Goal: Information Seeking & Learning: Learn about a topic

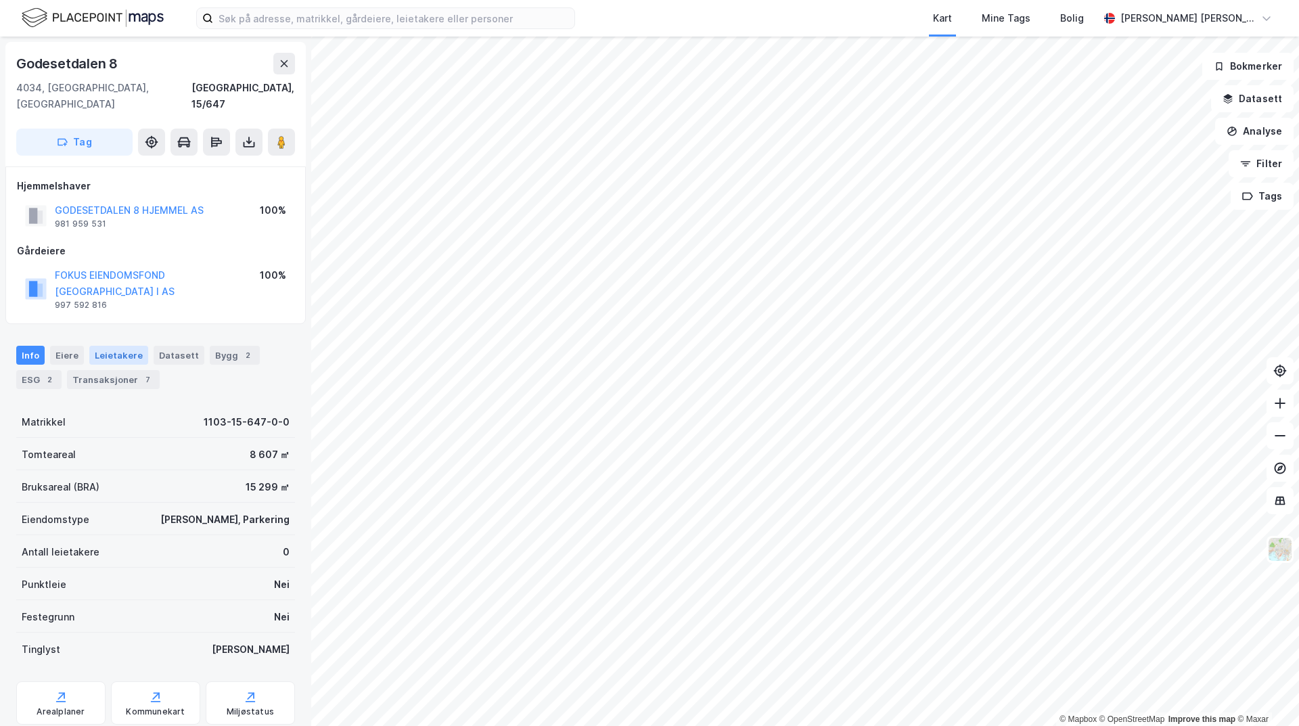
click at [108, 346] on div "Leietakere" at bounding box center [118, 355] width 59 height 19
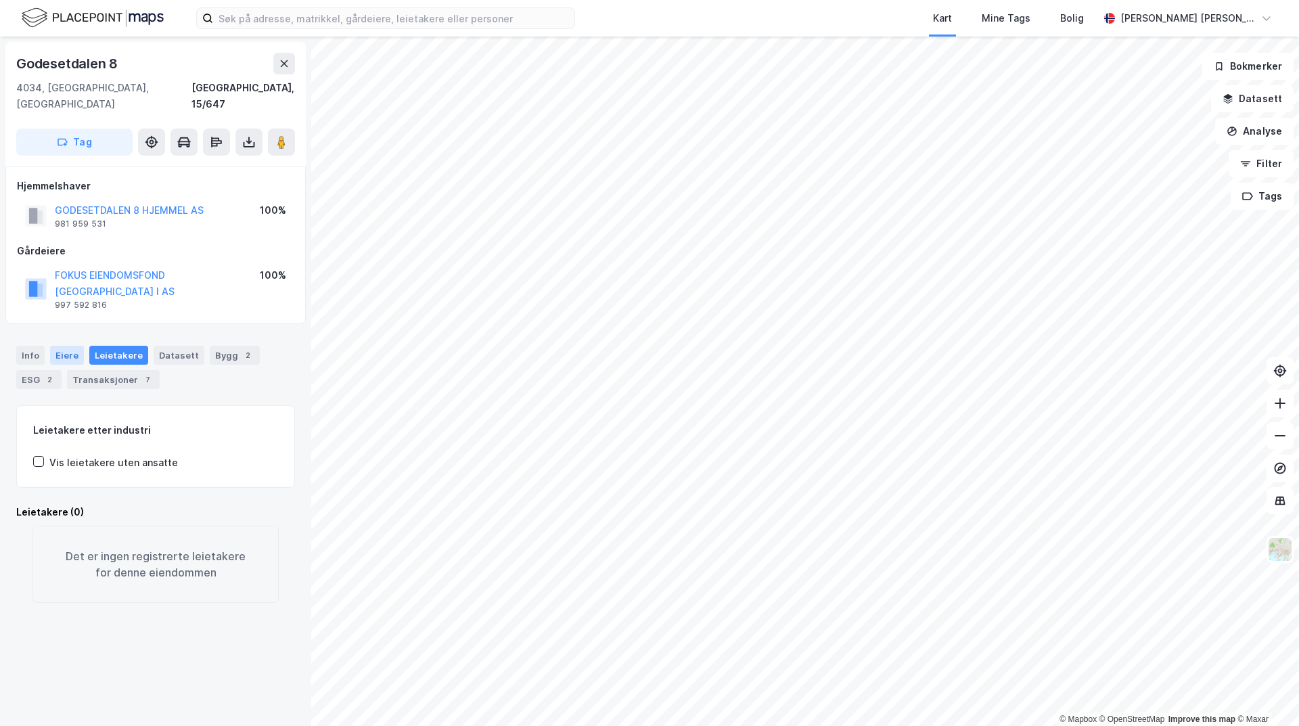
click at [64, 346] on div "Eiere" at bounding box center [67, 355] width 34 height 19
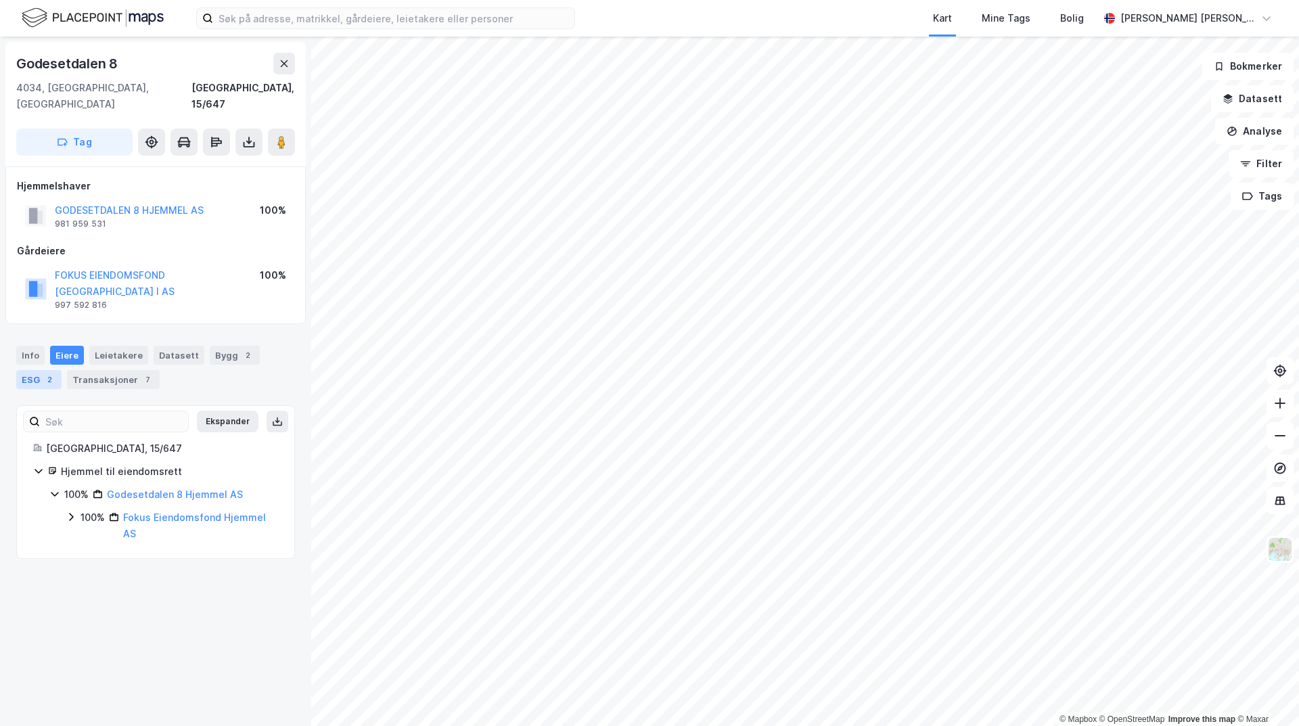
click at [41, 370] on div "ESG 2" at bounding box center [38, 379] width 45 height 19
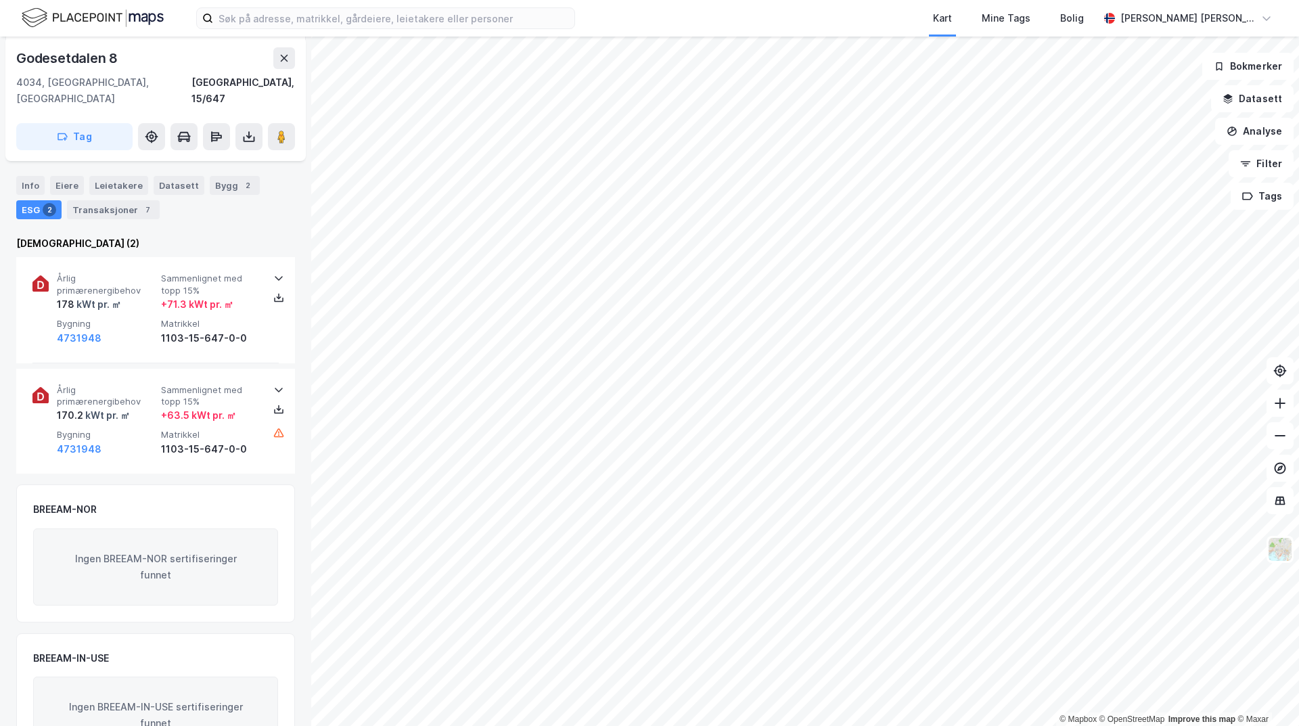
scroll to position [198, 0]
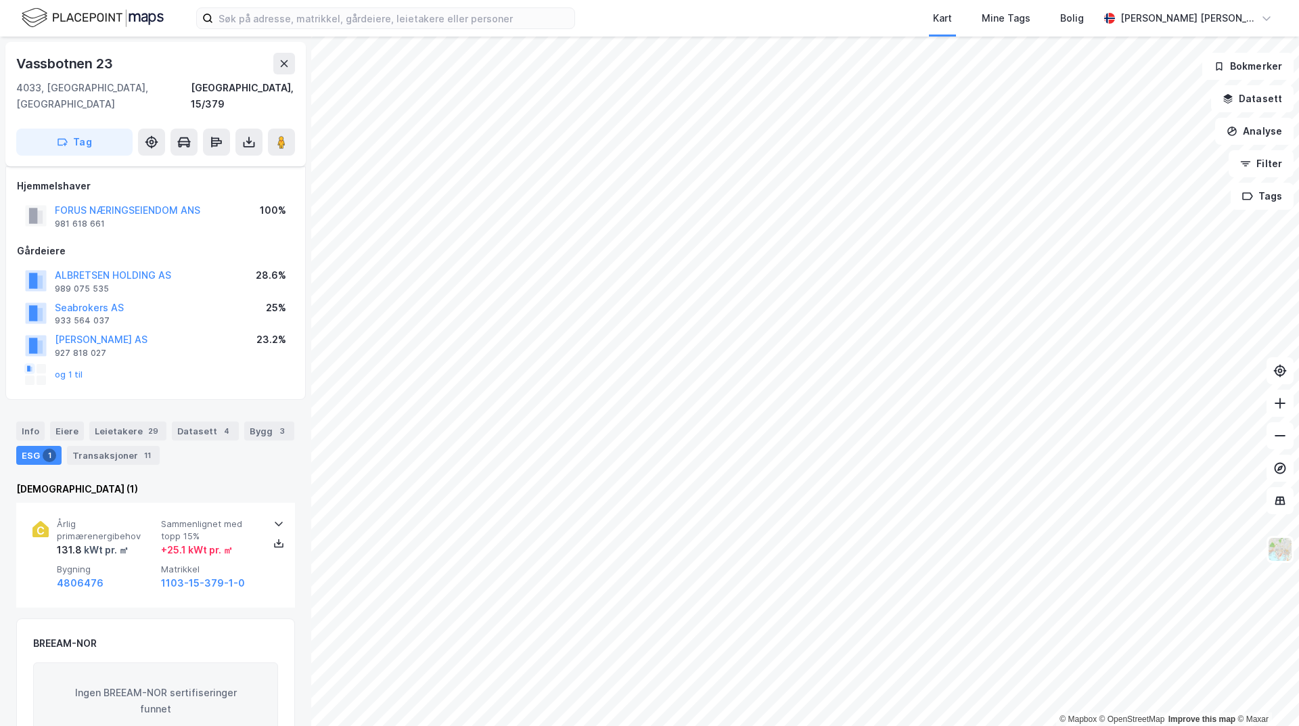
scroll to position [179, 0]
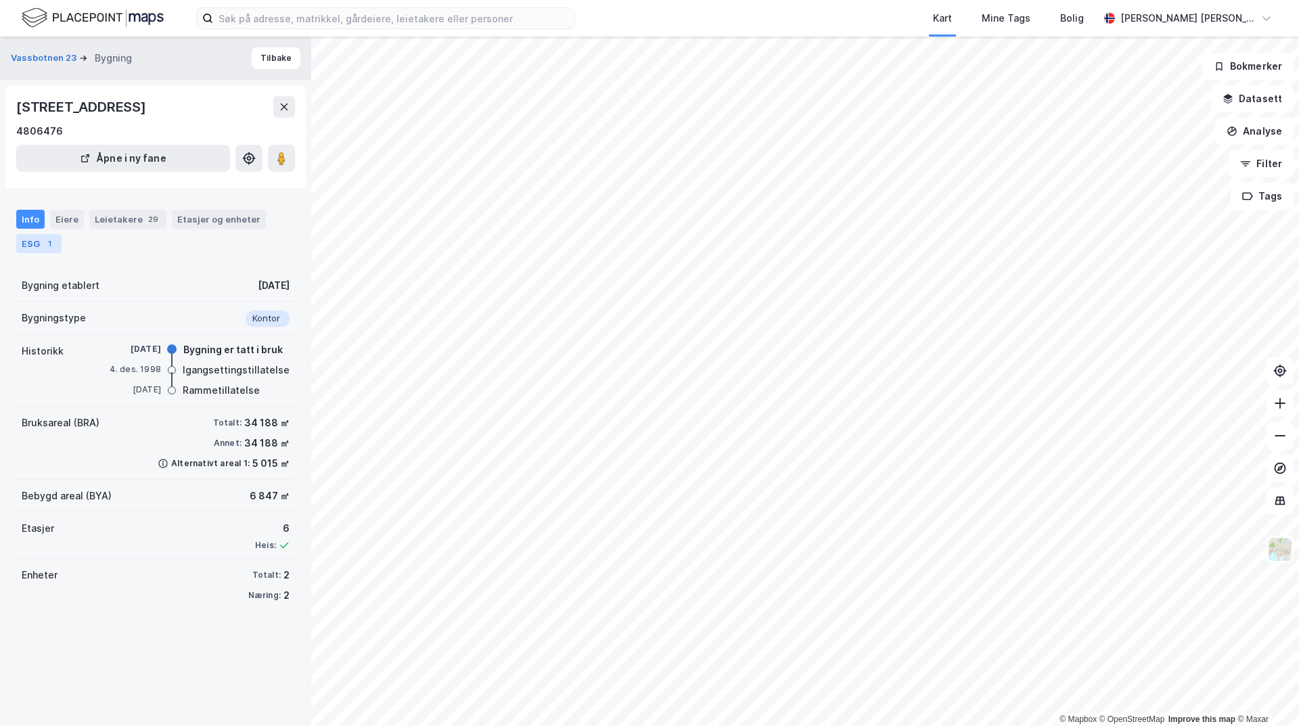
click at [37, 236] on div "ESG 1" at bounding box center [38, 243] width 45 height 19
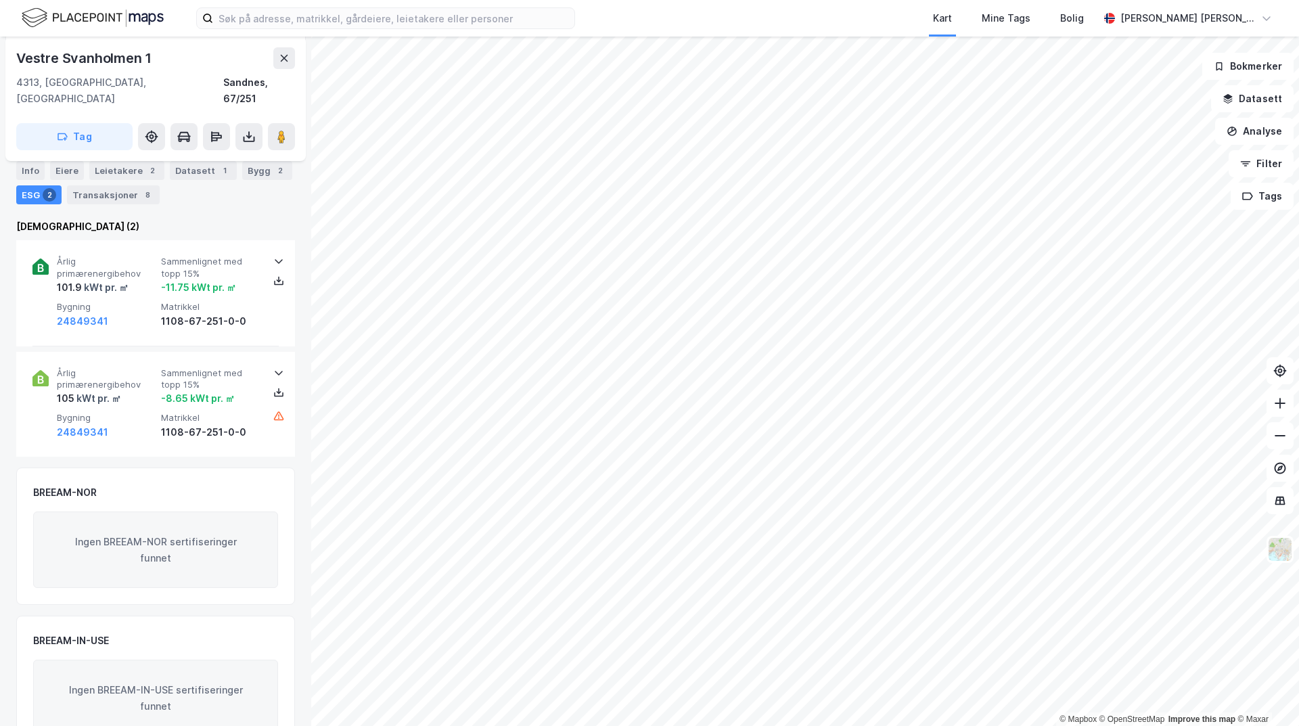
scroll to position [135, 0]
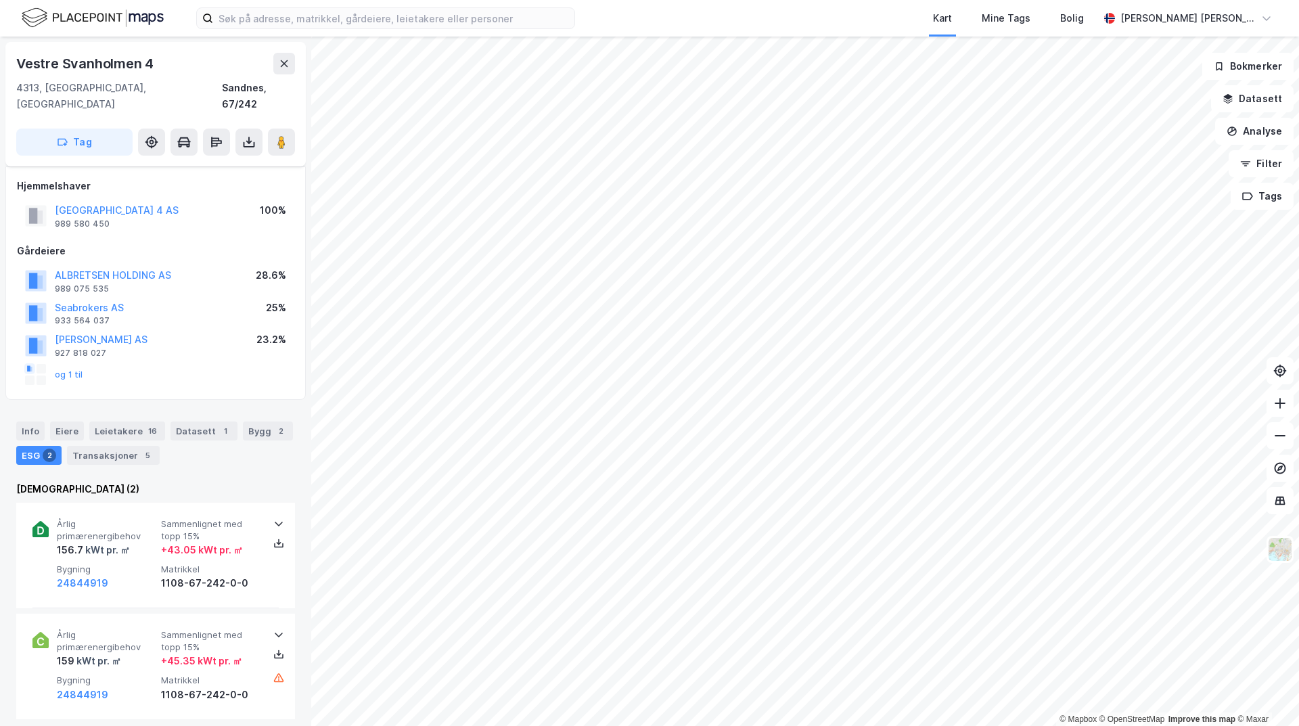
scroll to position [135, 0]
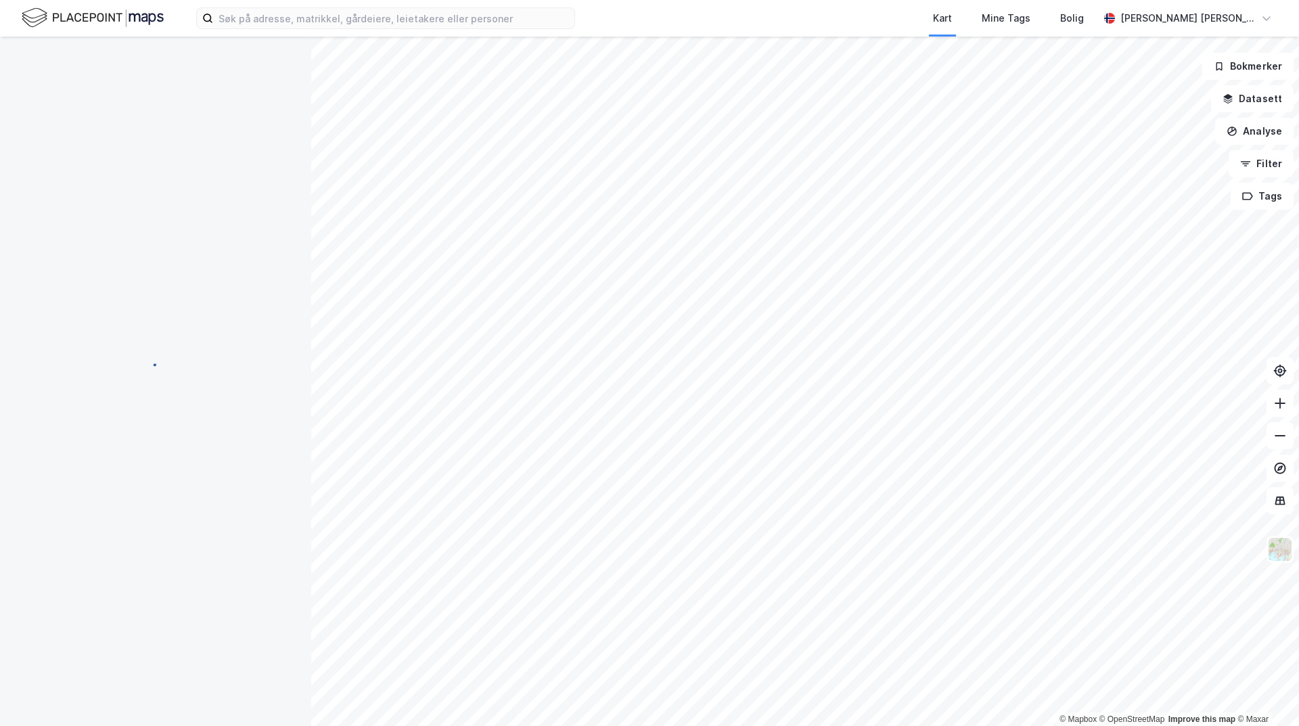
scroll to position [135, 0]
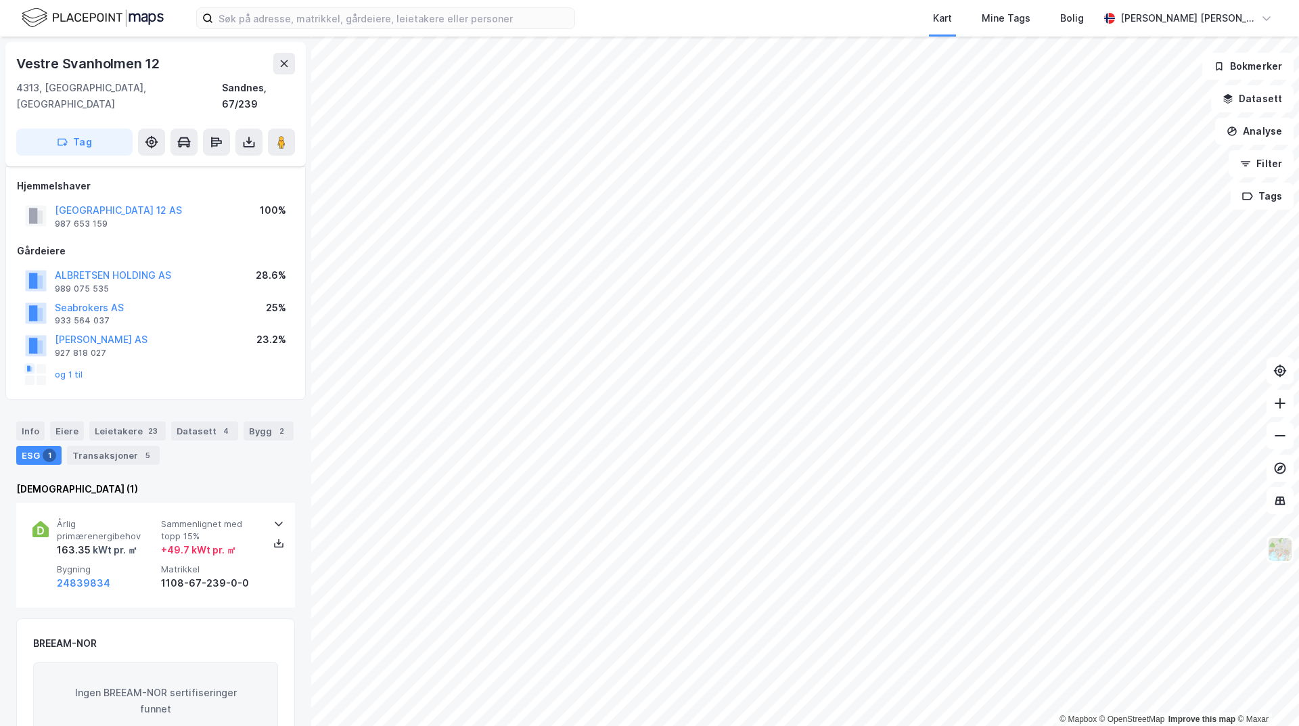
scroll to position [135, 0]
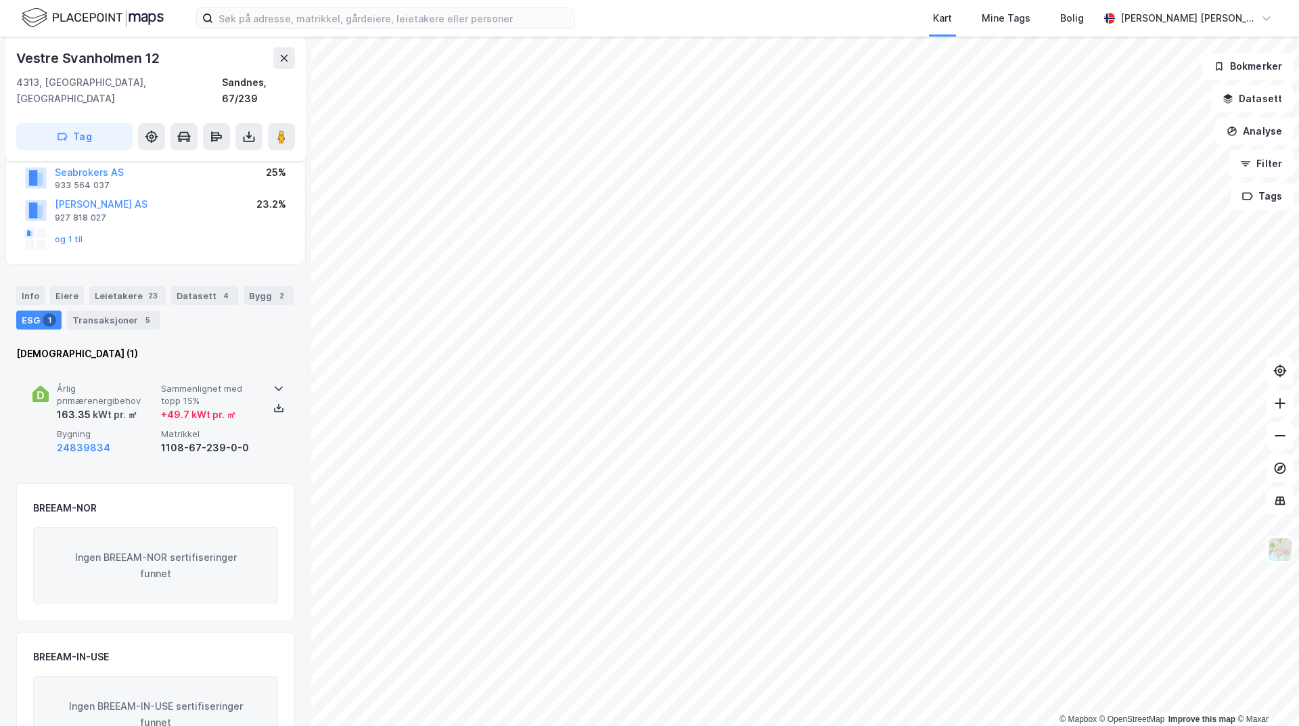
click at [268, 383] on div at bounding box center [279, 388] width 22 height 11
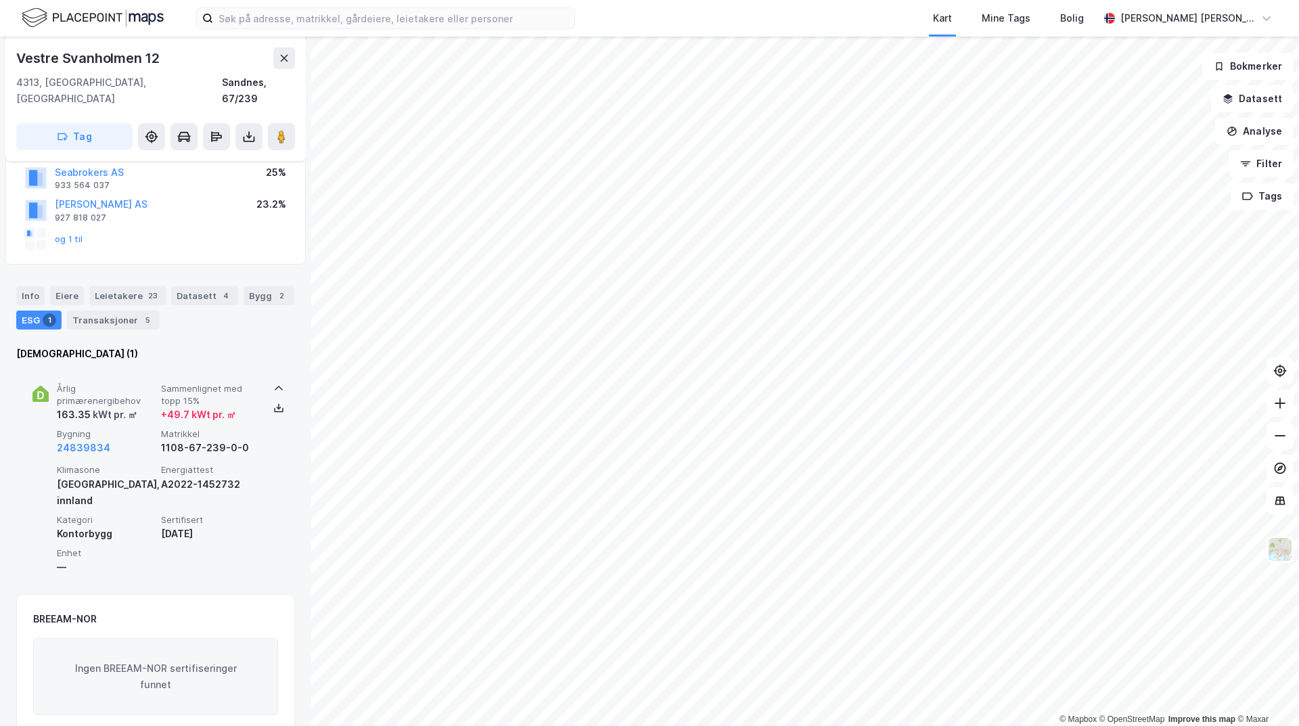
click at [273, 383] on icon at bounding box center [278, 388] width 11 height 11
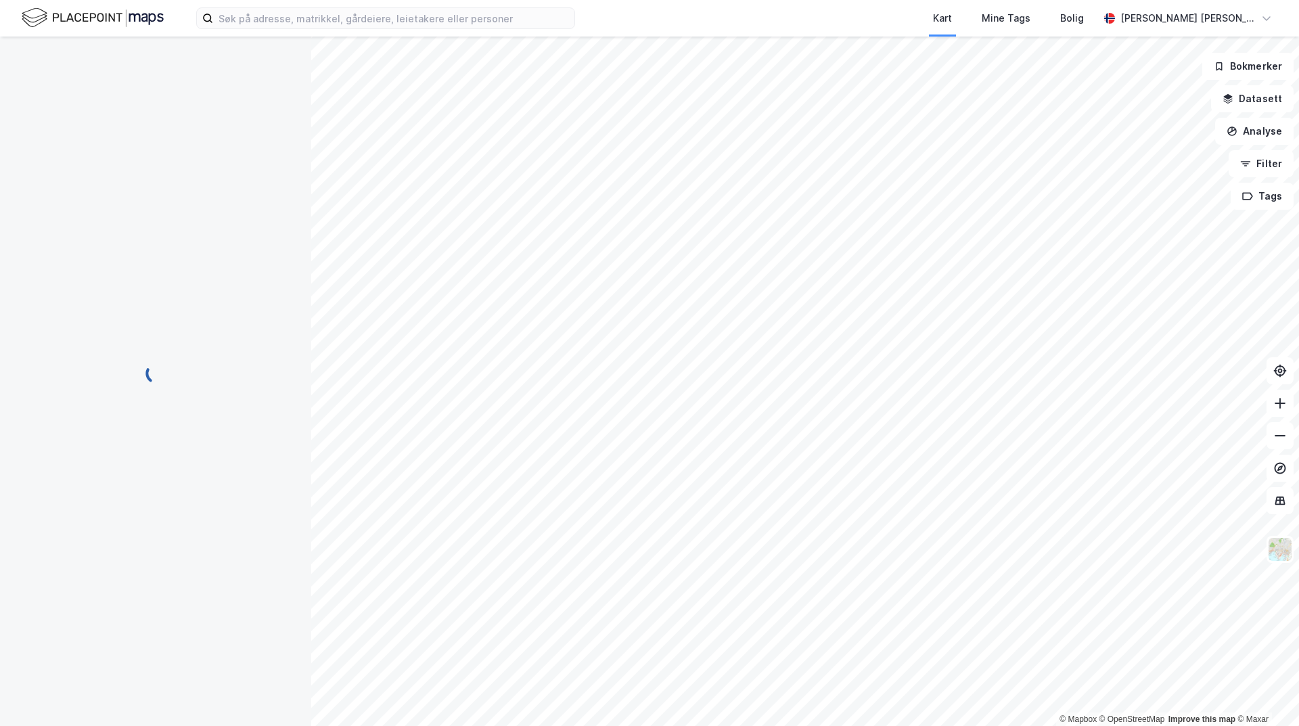
scroll to position [0, 0]
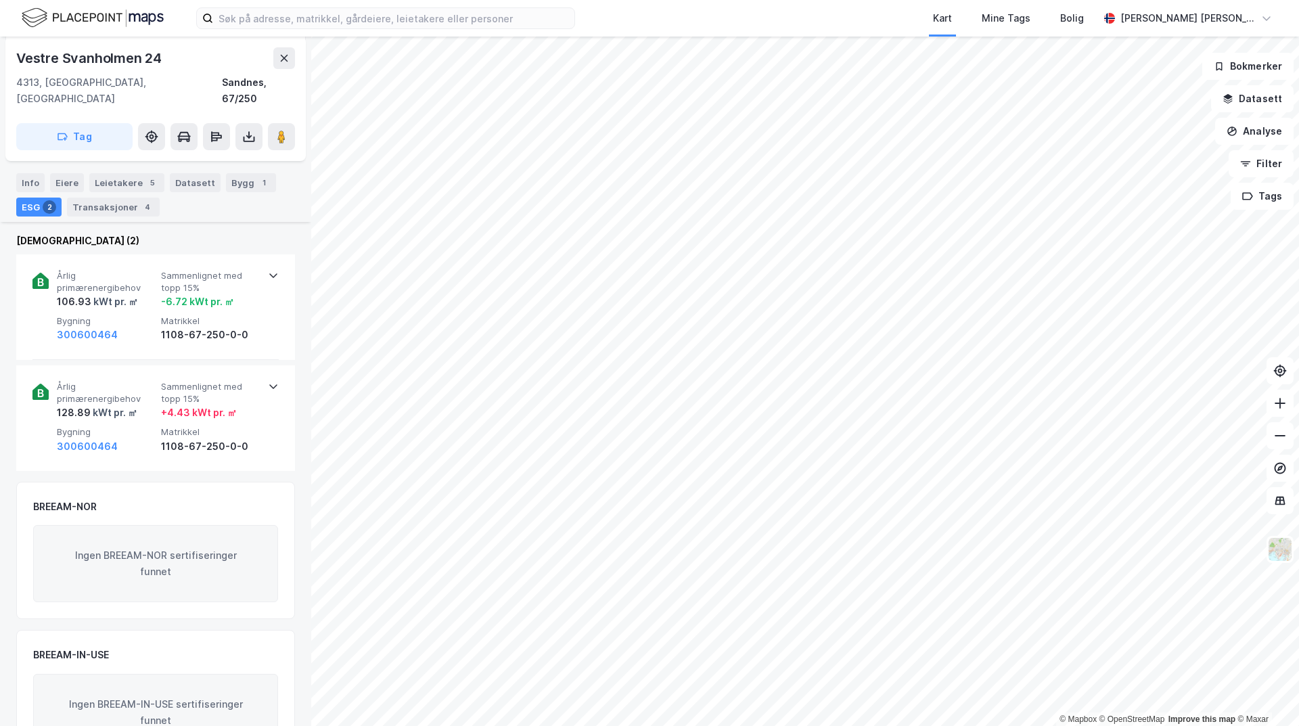
scroll to position [290, 0]
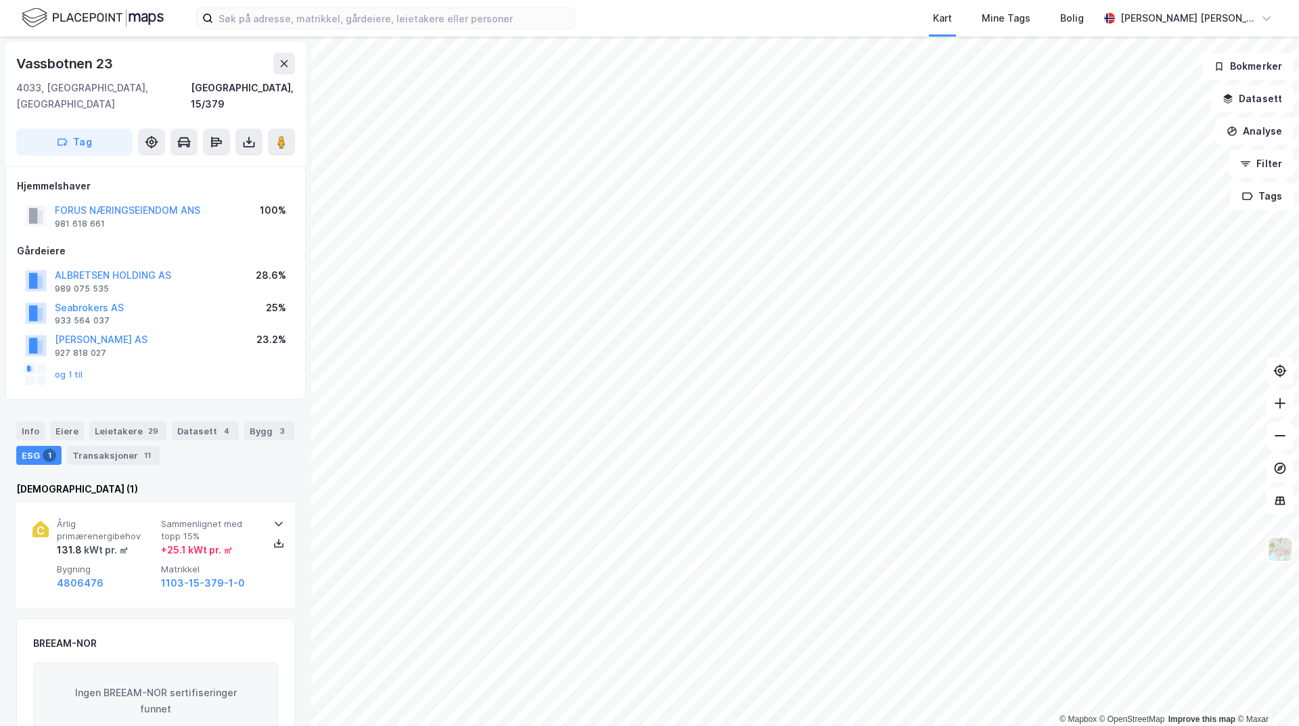
scroll to position [179, 0]
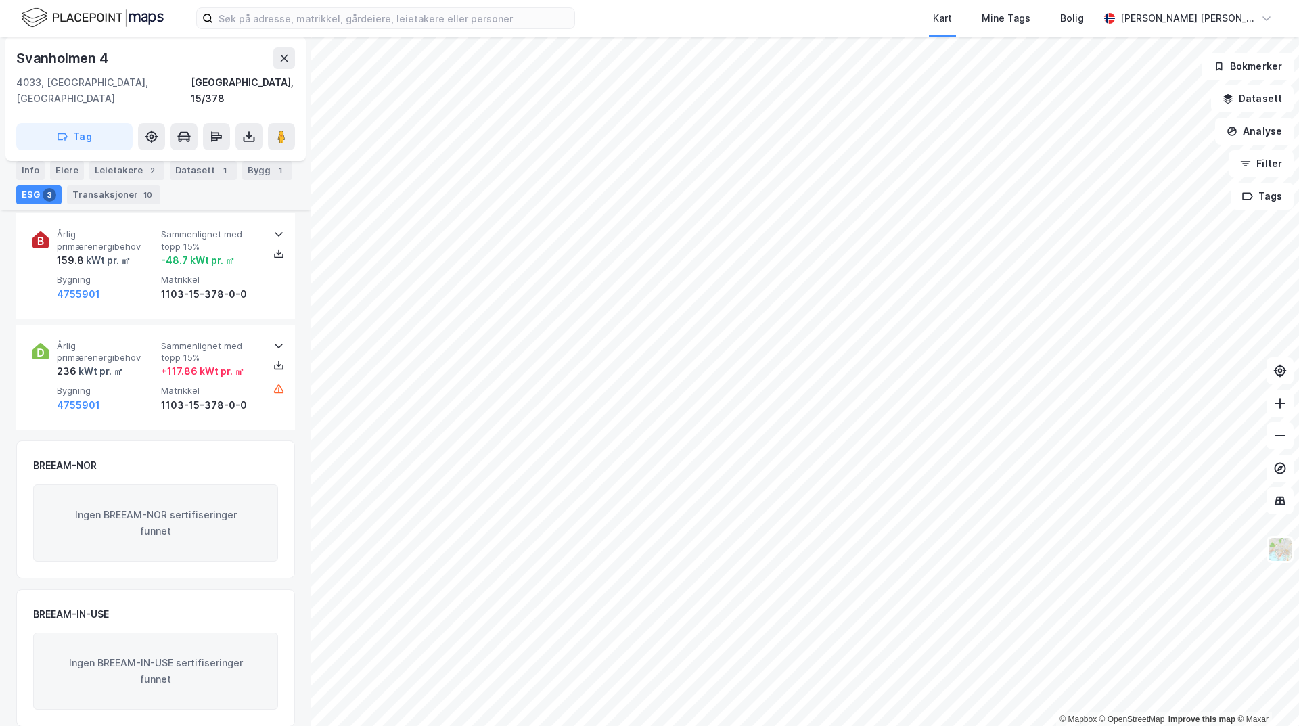
scroll to position [615, 0]
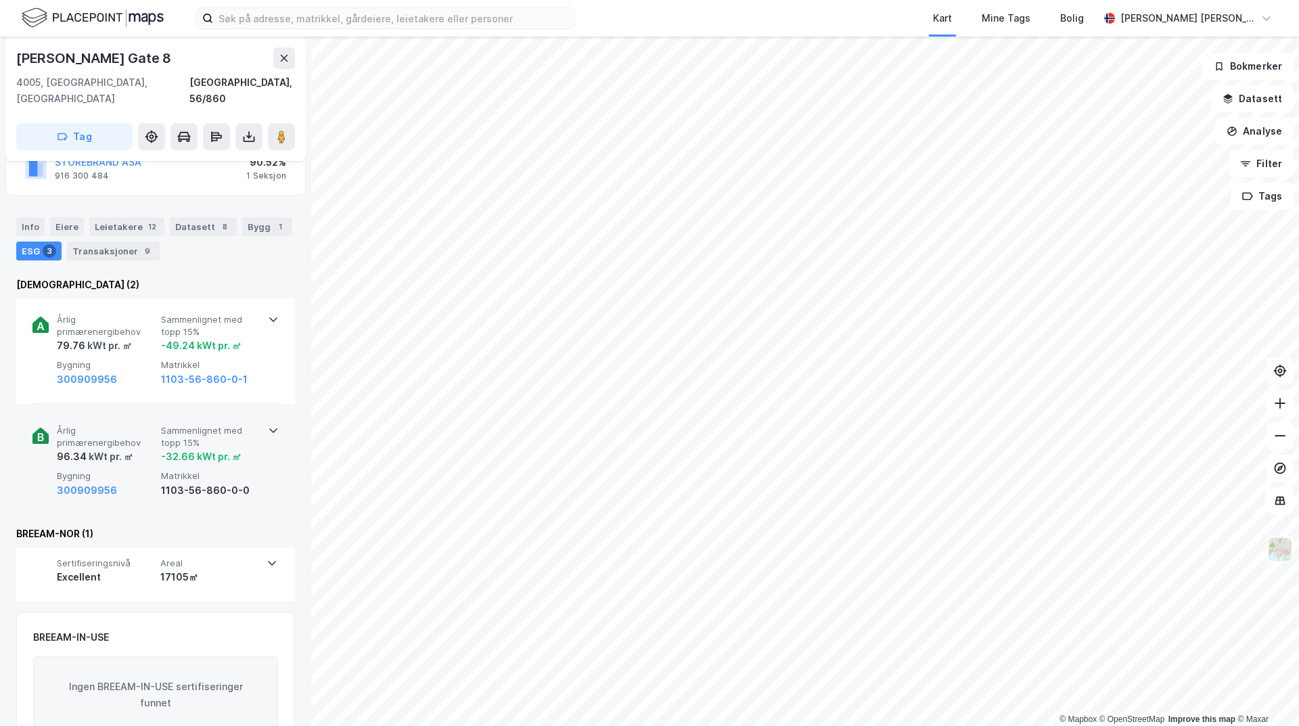
scroll to position [169, 0]
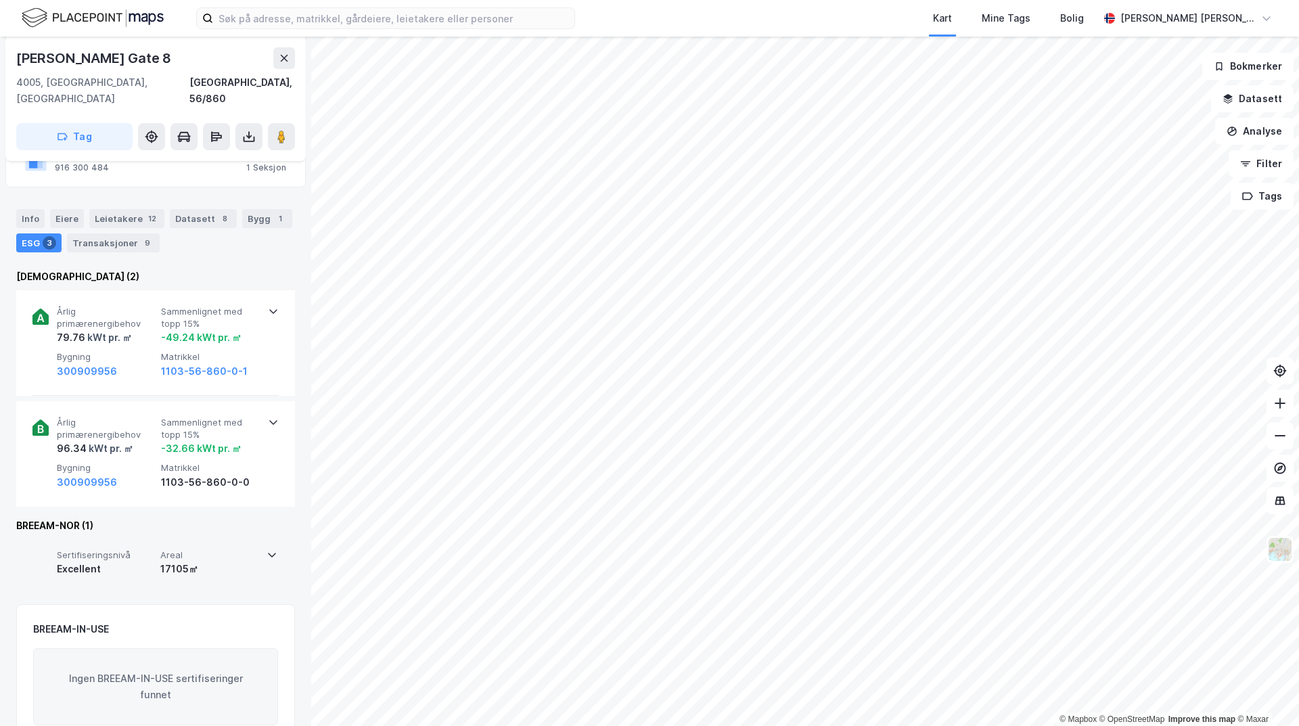
click at [271, 549] on icon at bounding box center [271, 554] width 11 height 11
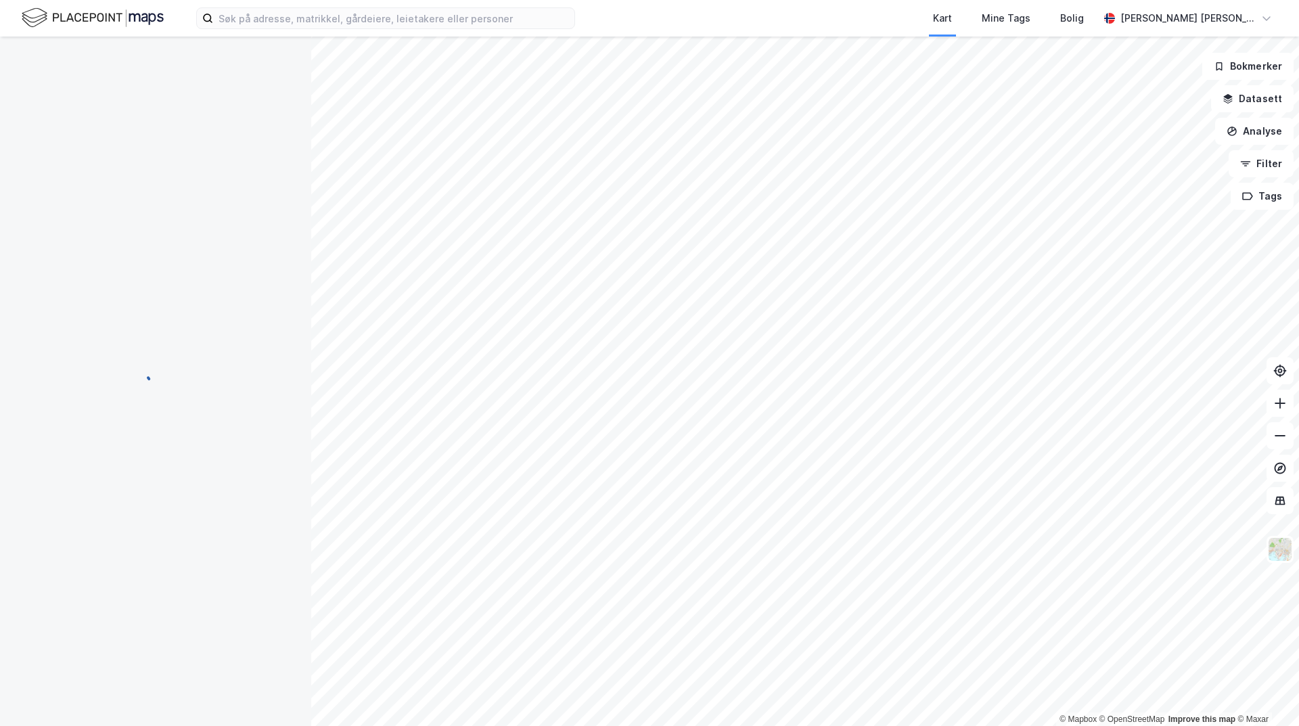
scroll to position [0, 0]
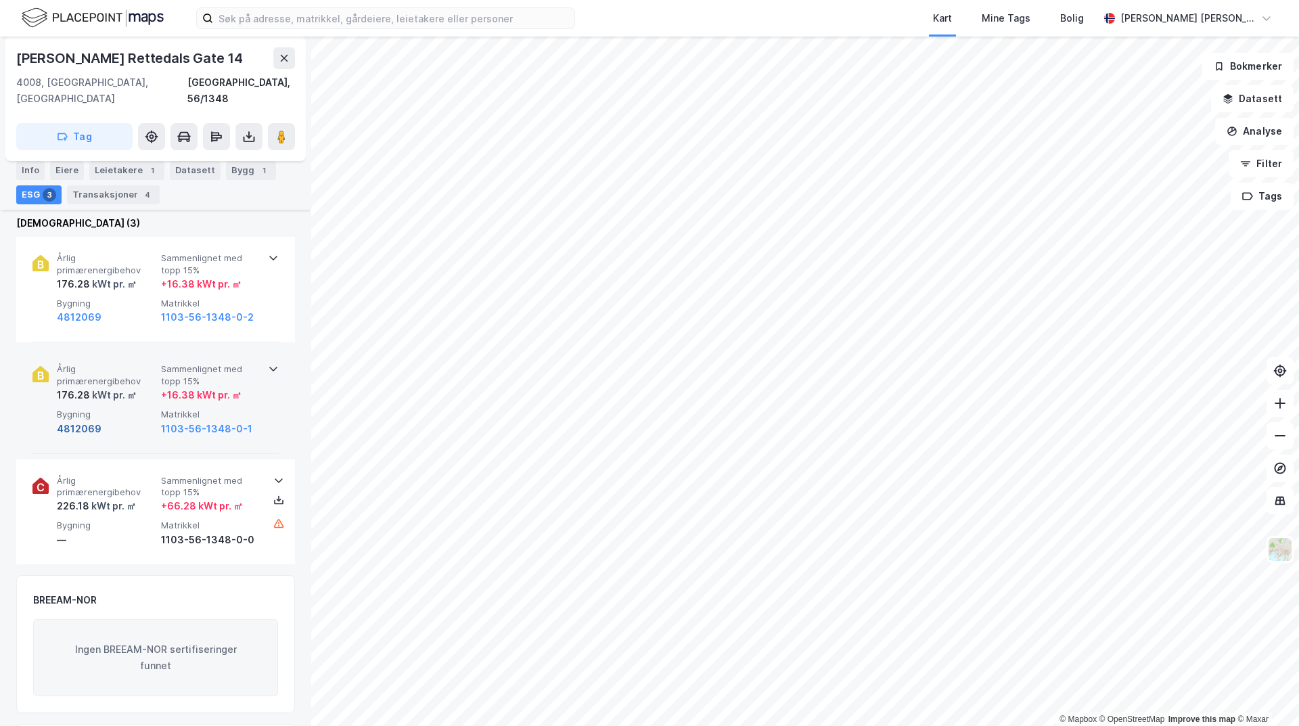
scroll to position [412, 0]
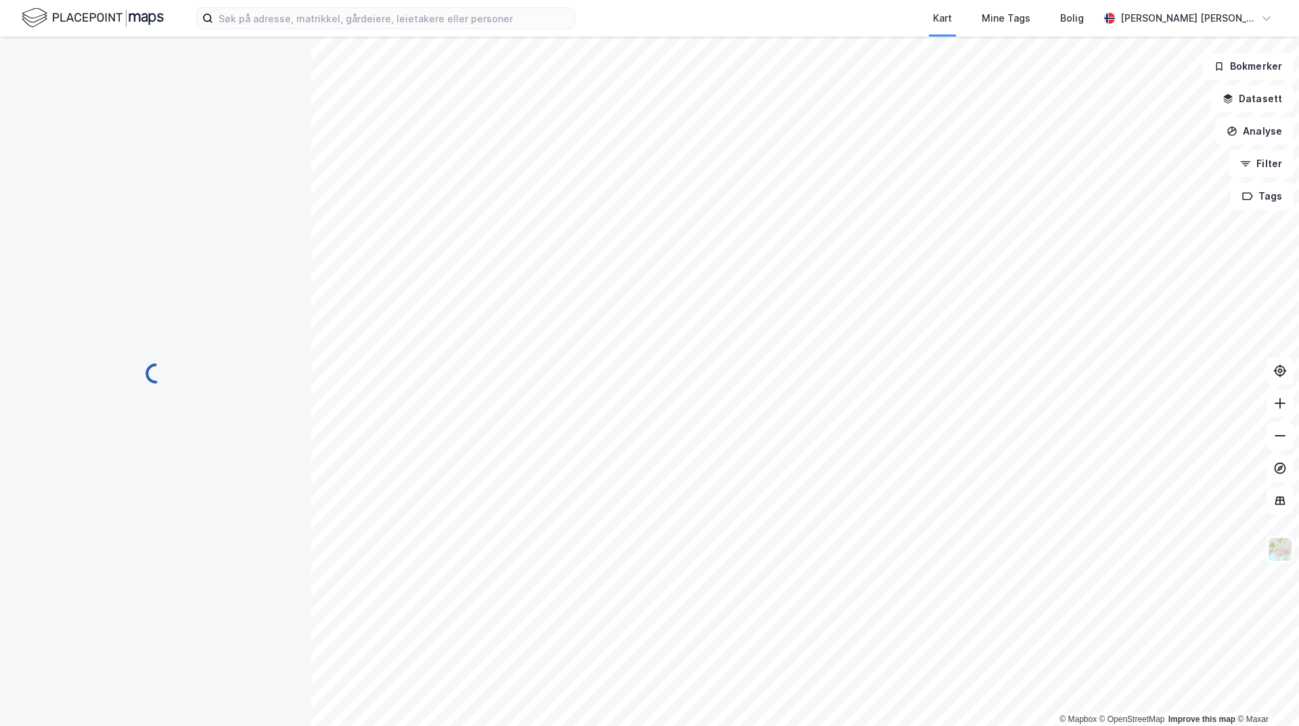
scroll to position [43, 0]
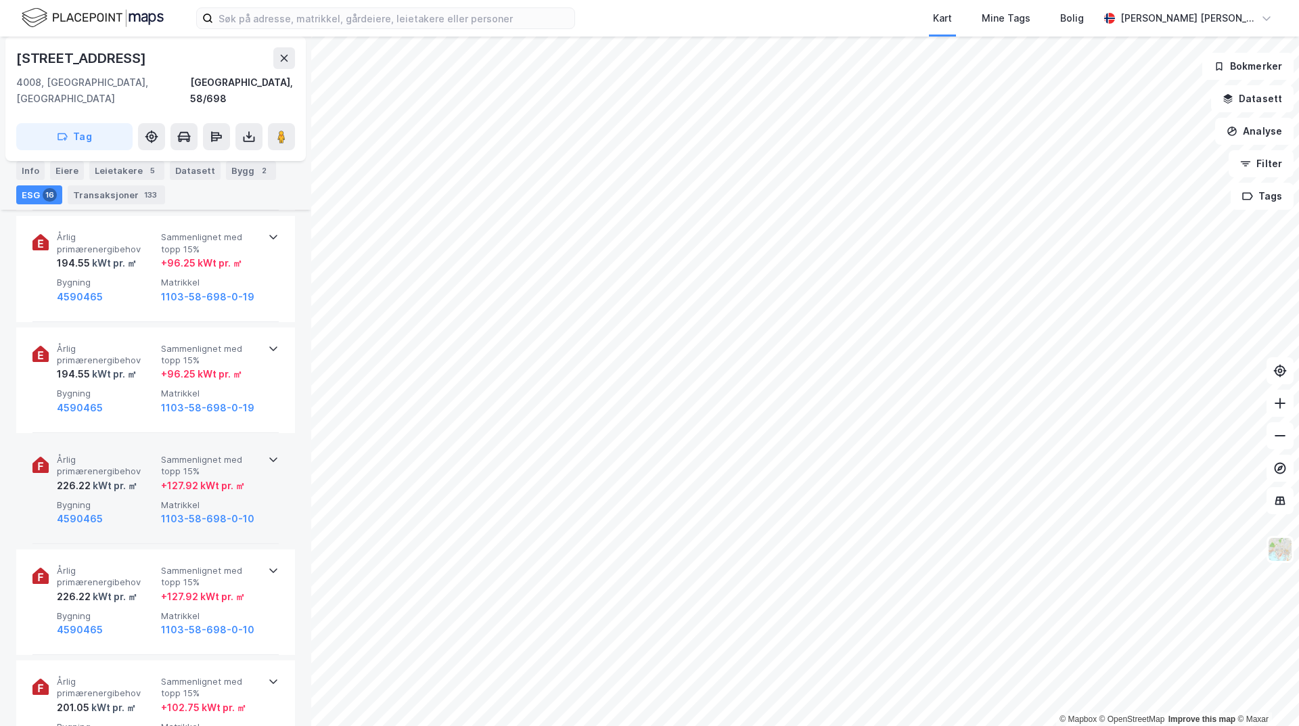
scroll to position [865, 0]
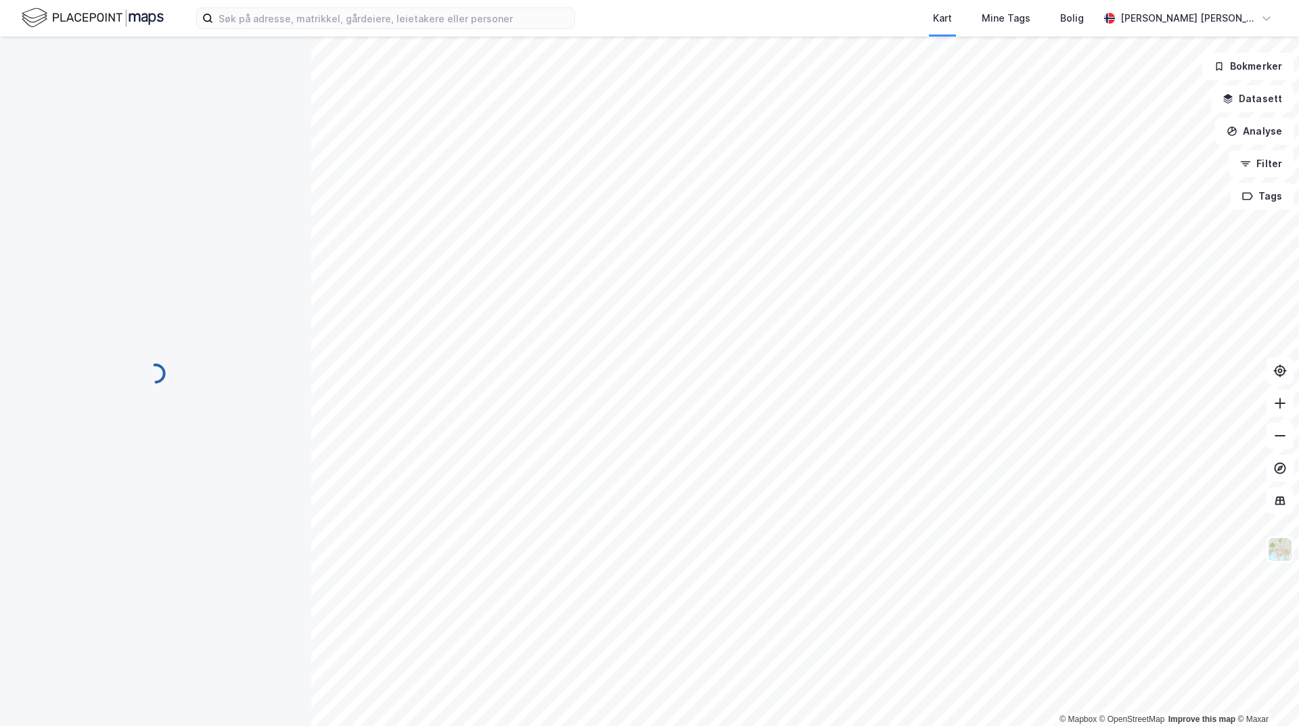
scroll to position [81, 0]
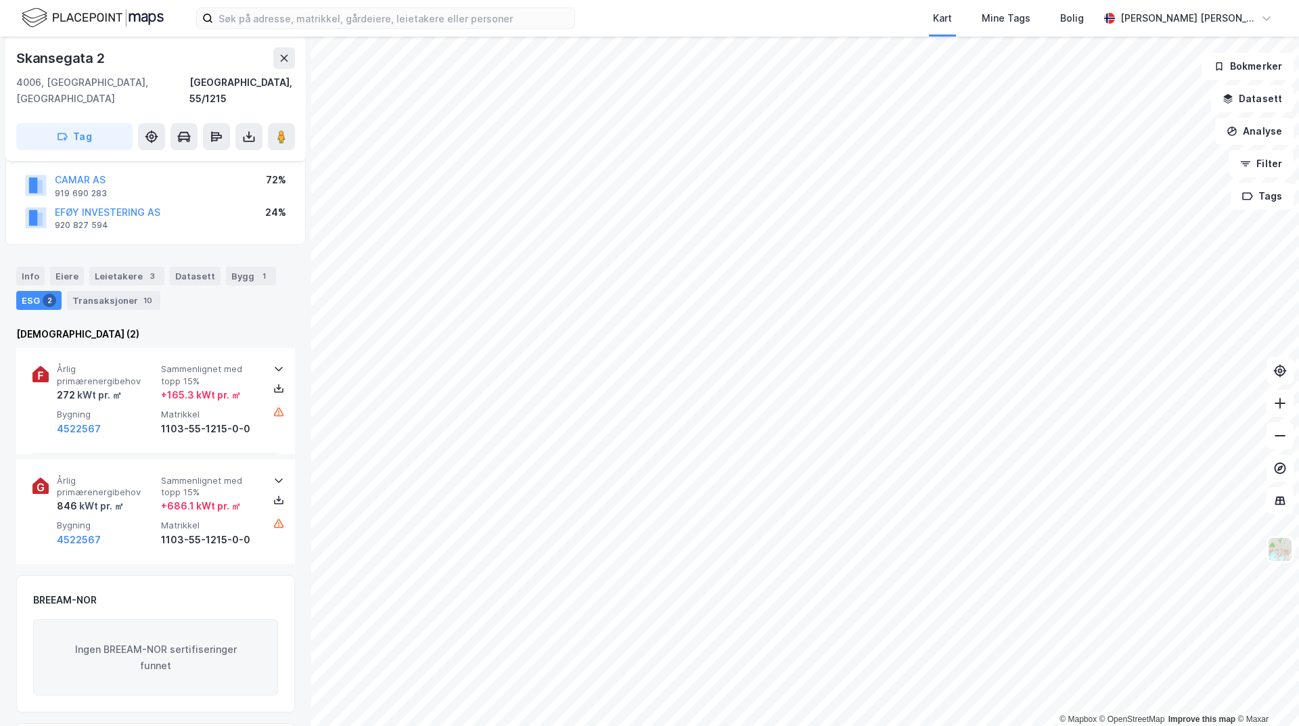
scroll to position [231, 0]
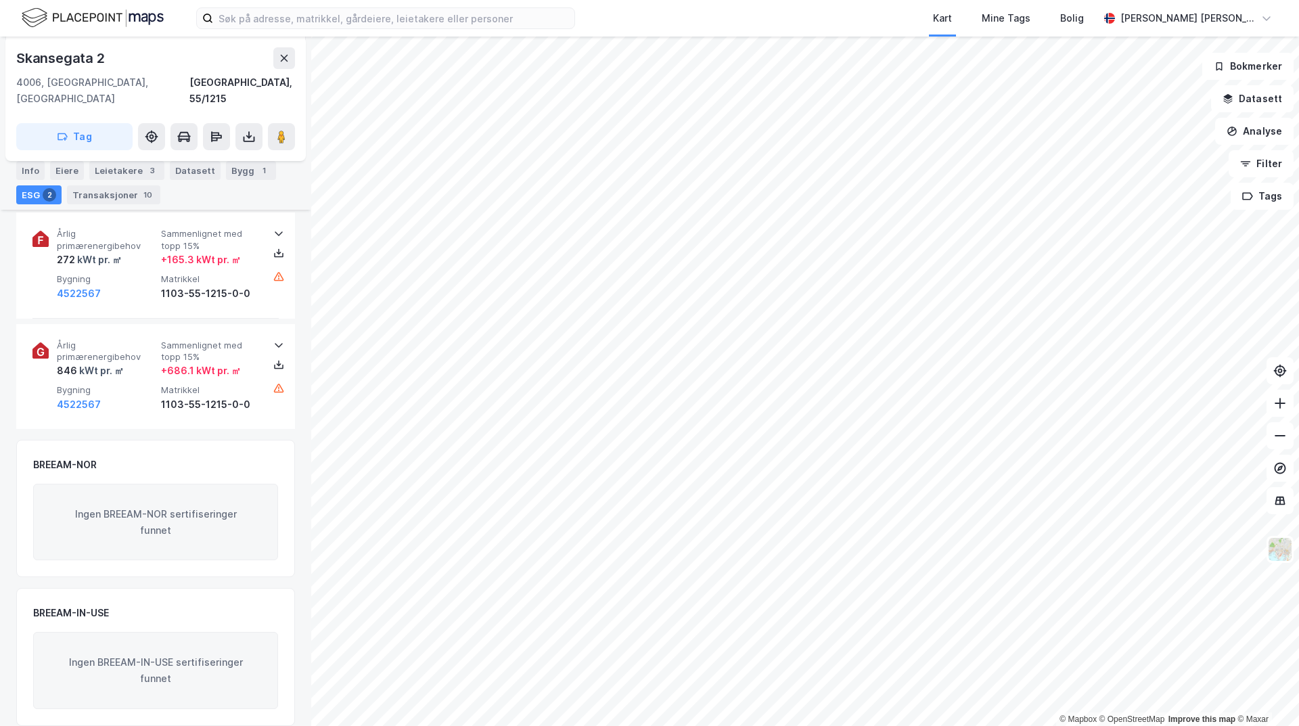
scroll to position [83, 0]
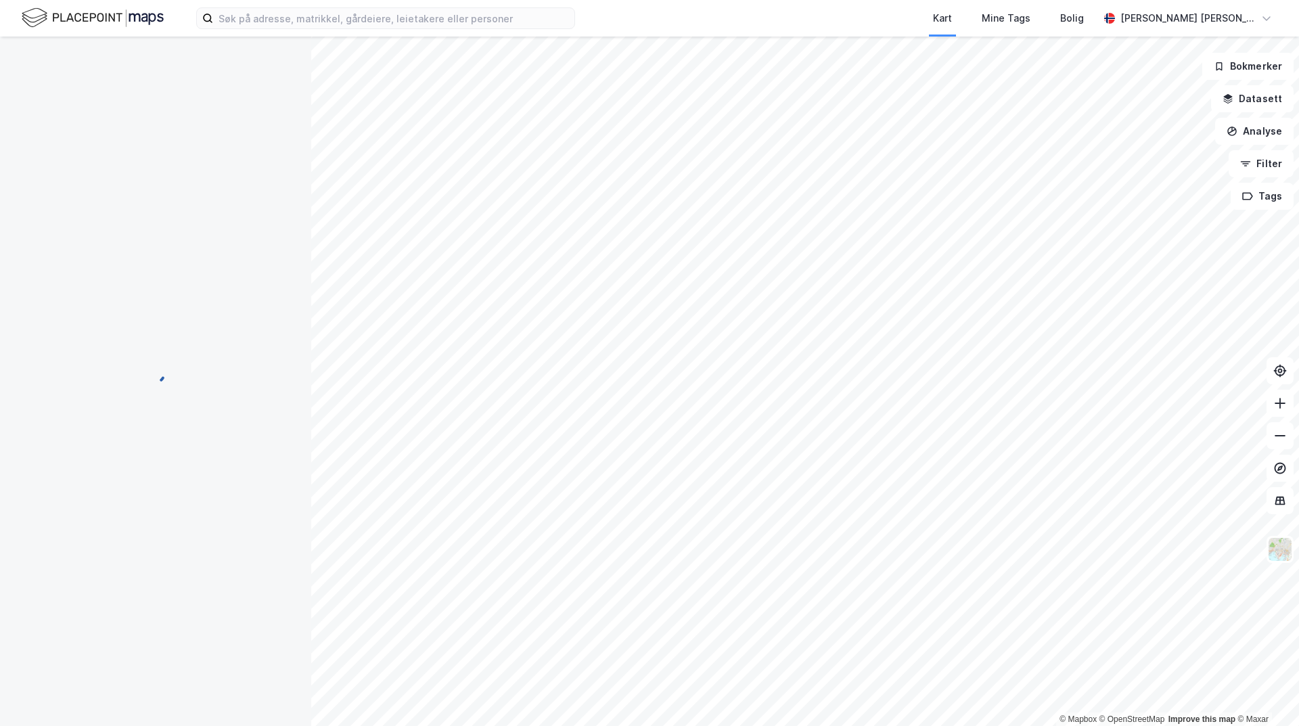
scroll to position [83, 0]
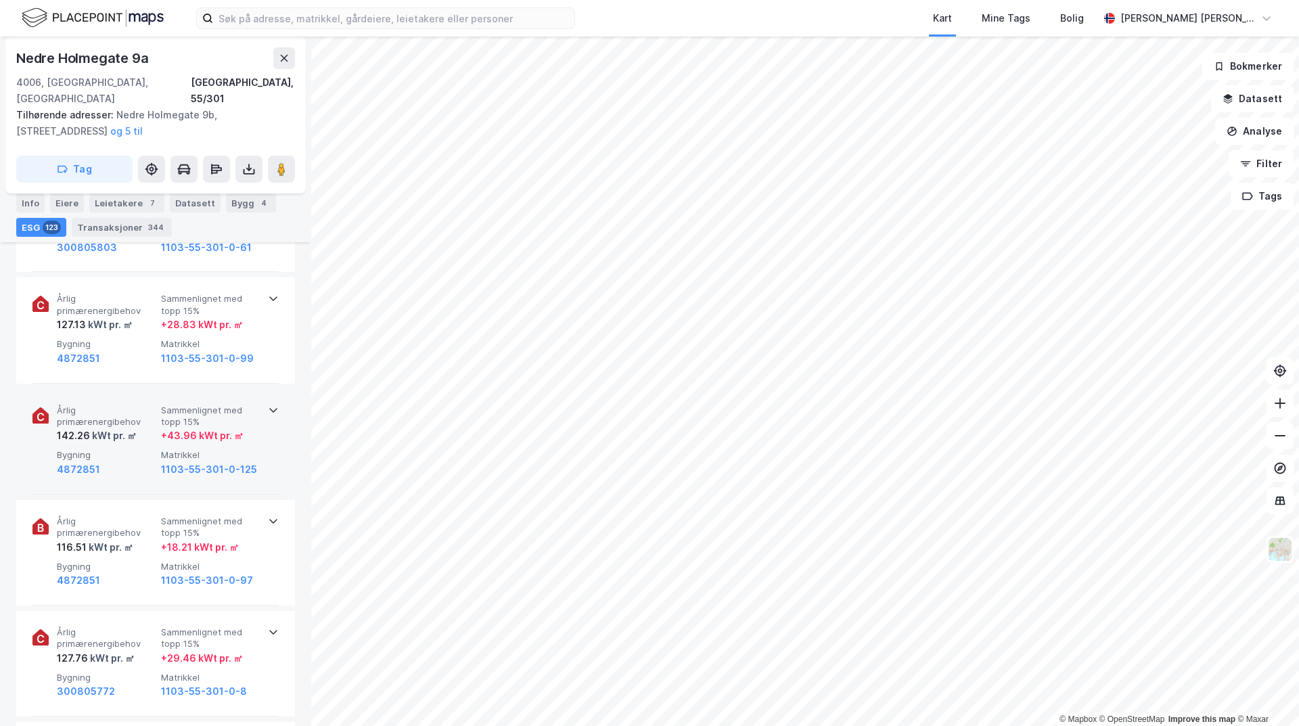
scroll to position [1961, 0]
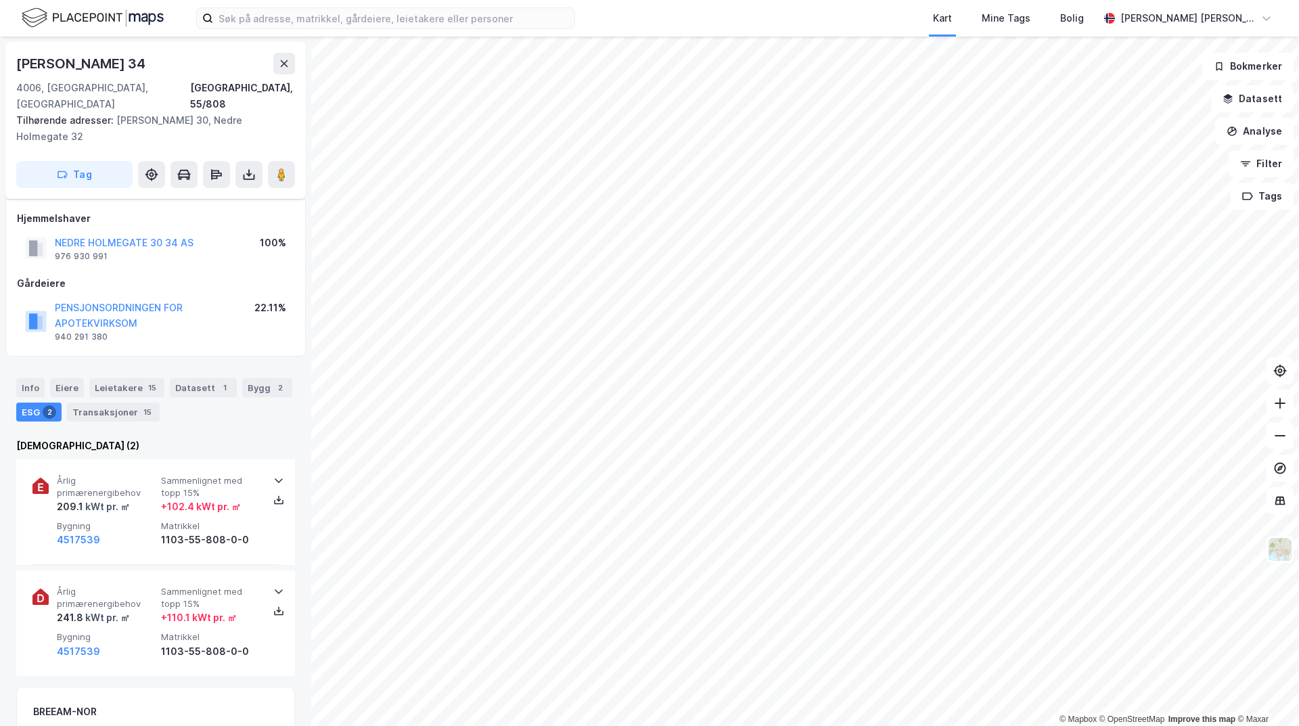
scroll to position [247, 0]
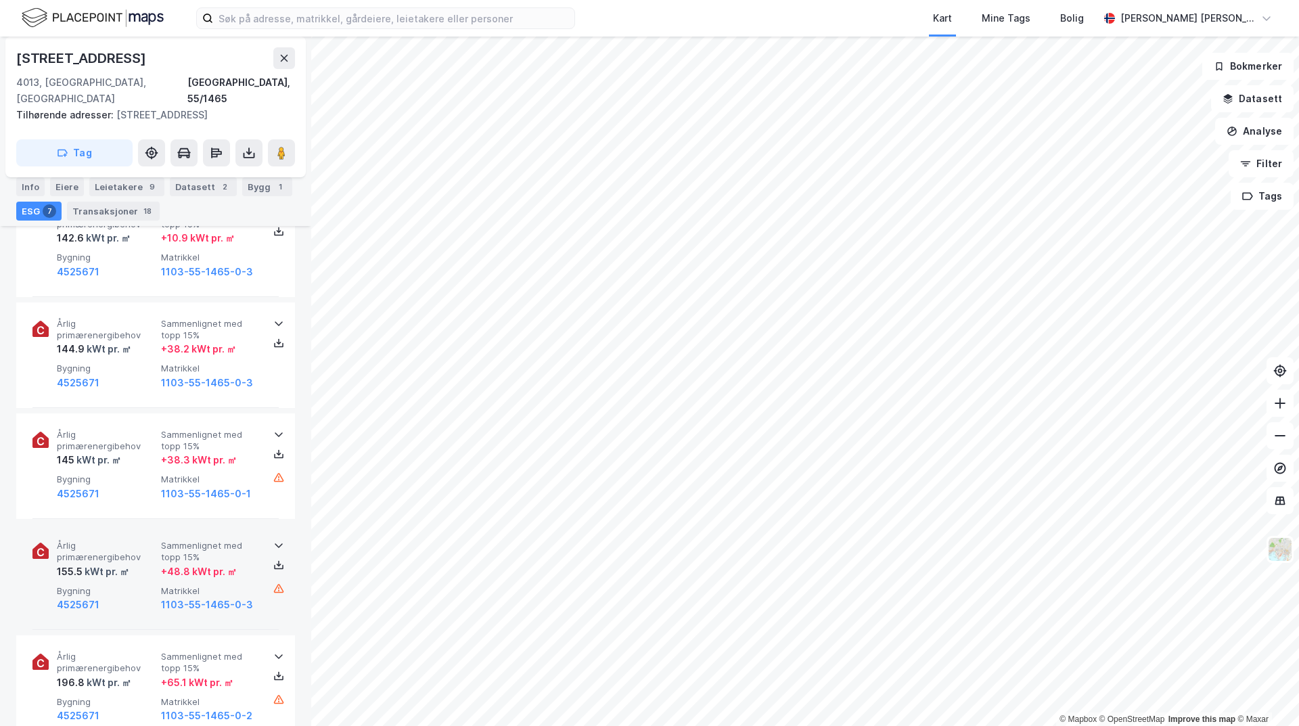
scroll to position [902, 0]
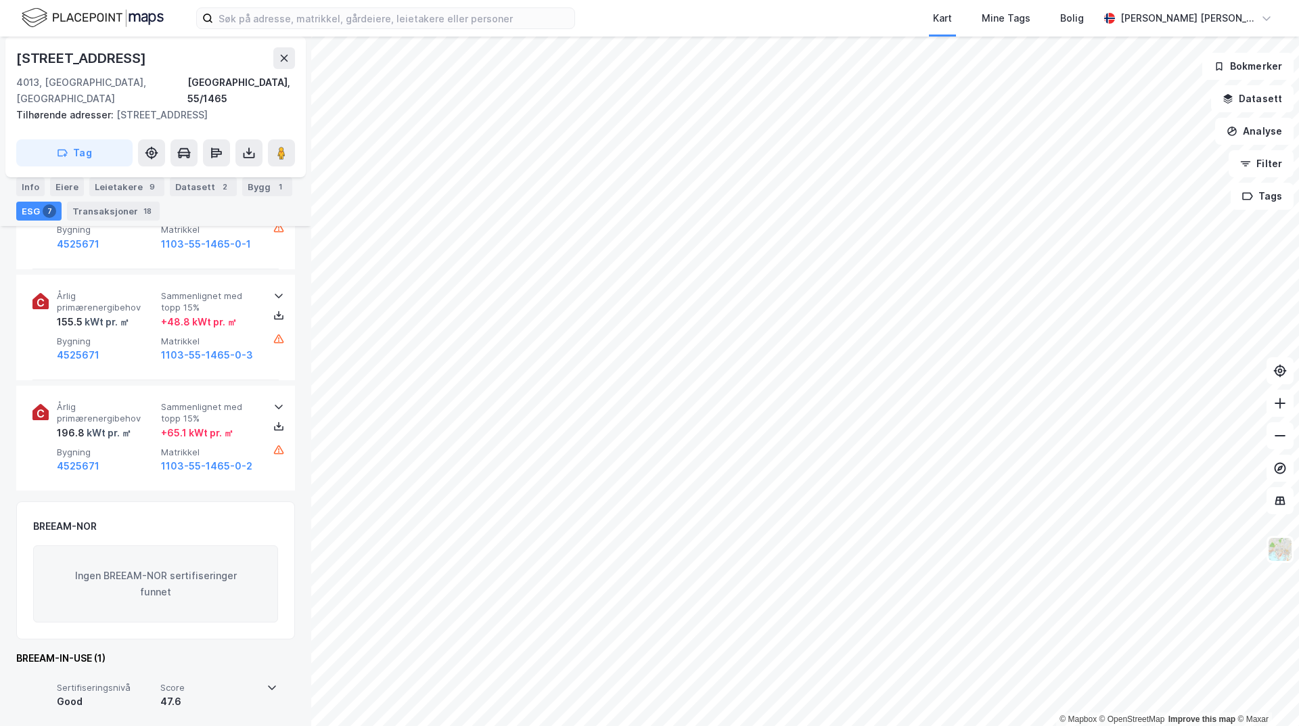
click at [266, 682] on icon at bounding box center [271, 687] width 11 height 11
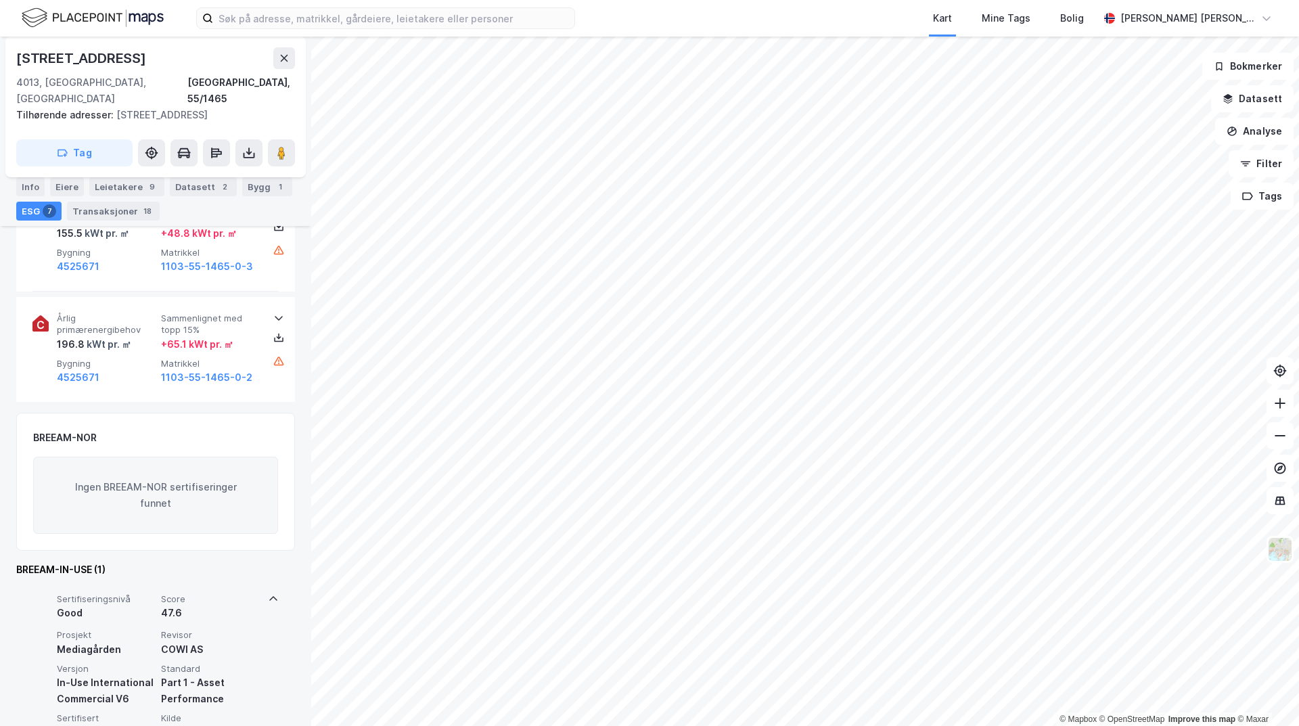
scroll to position [1013, 0]
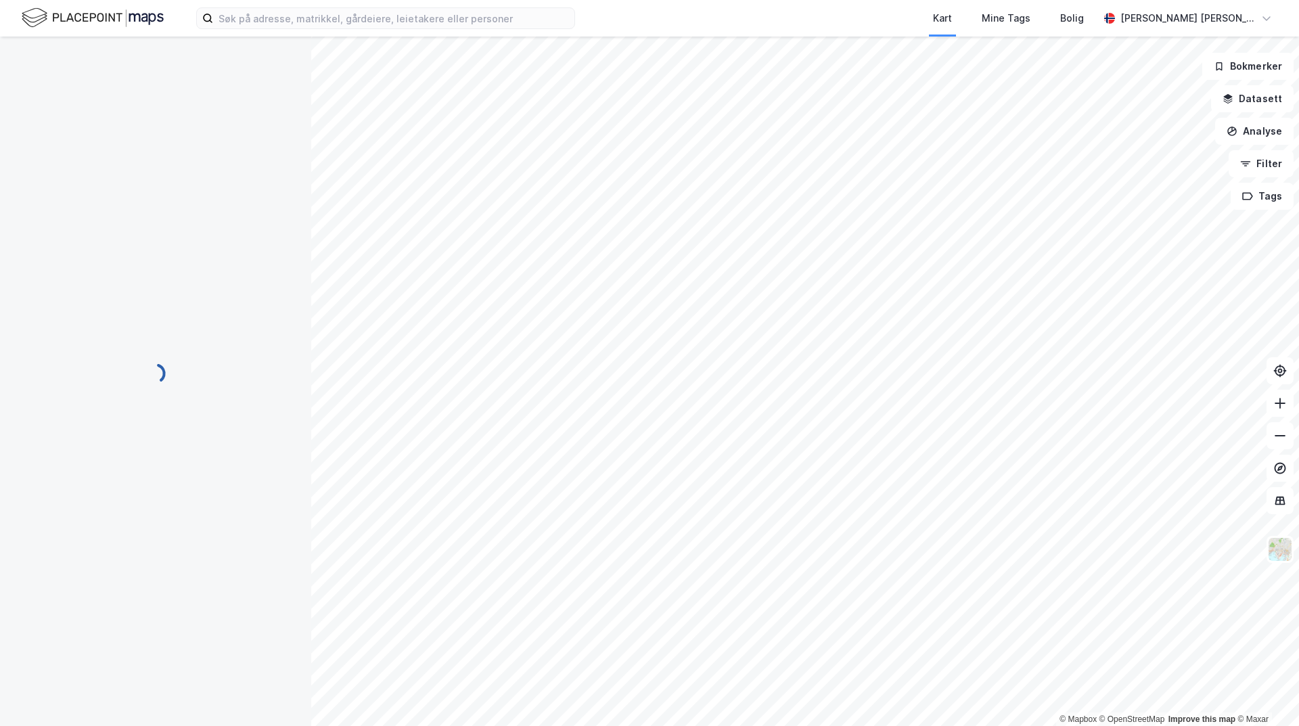
scroll to position [103, 0]
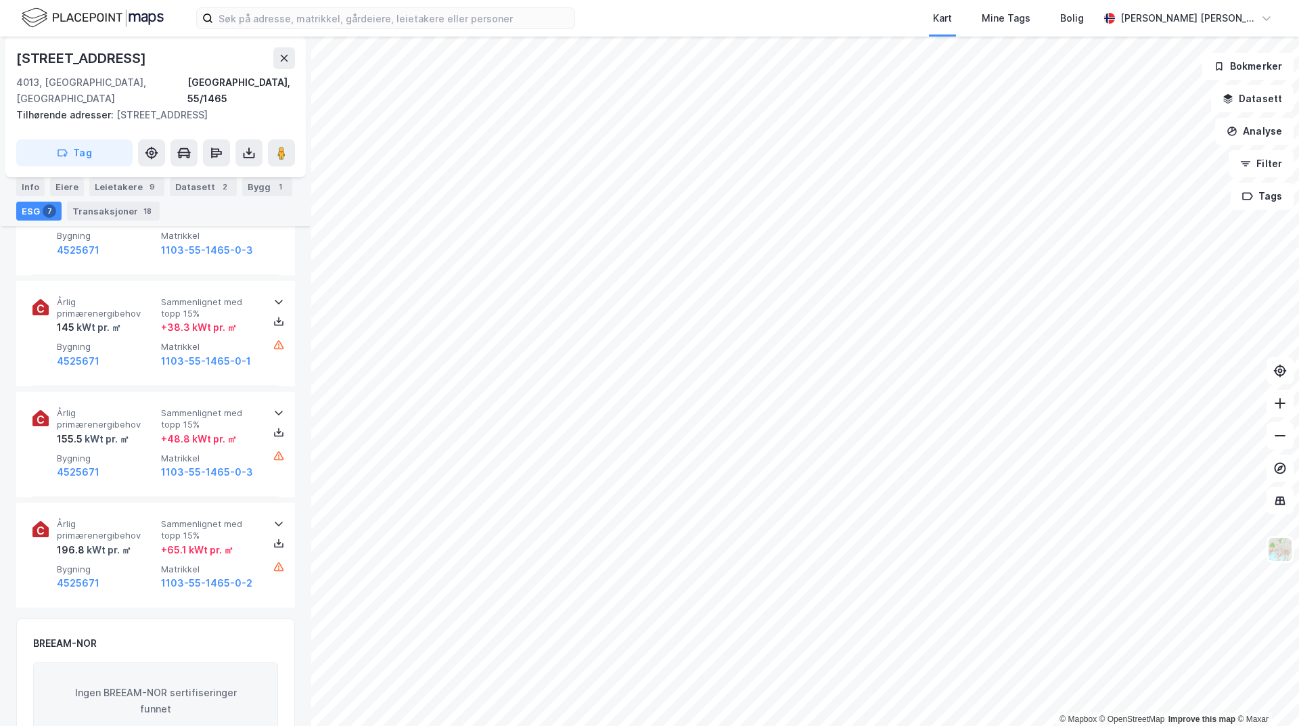
scroll to position [902, 0]
